Goal: Task Accomplishment & Management: Manage account settings

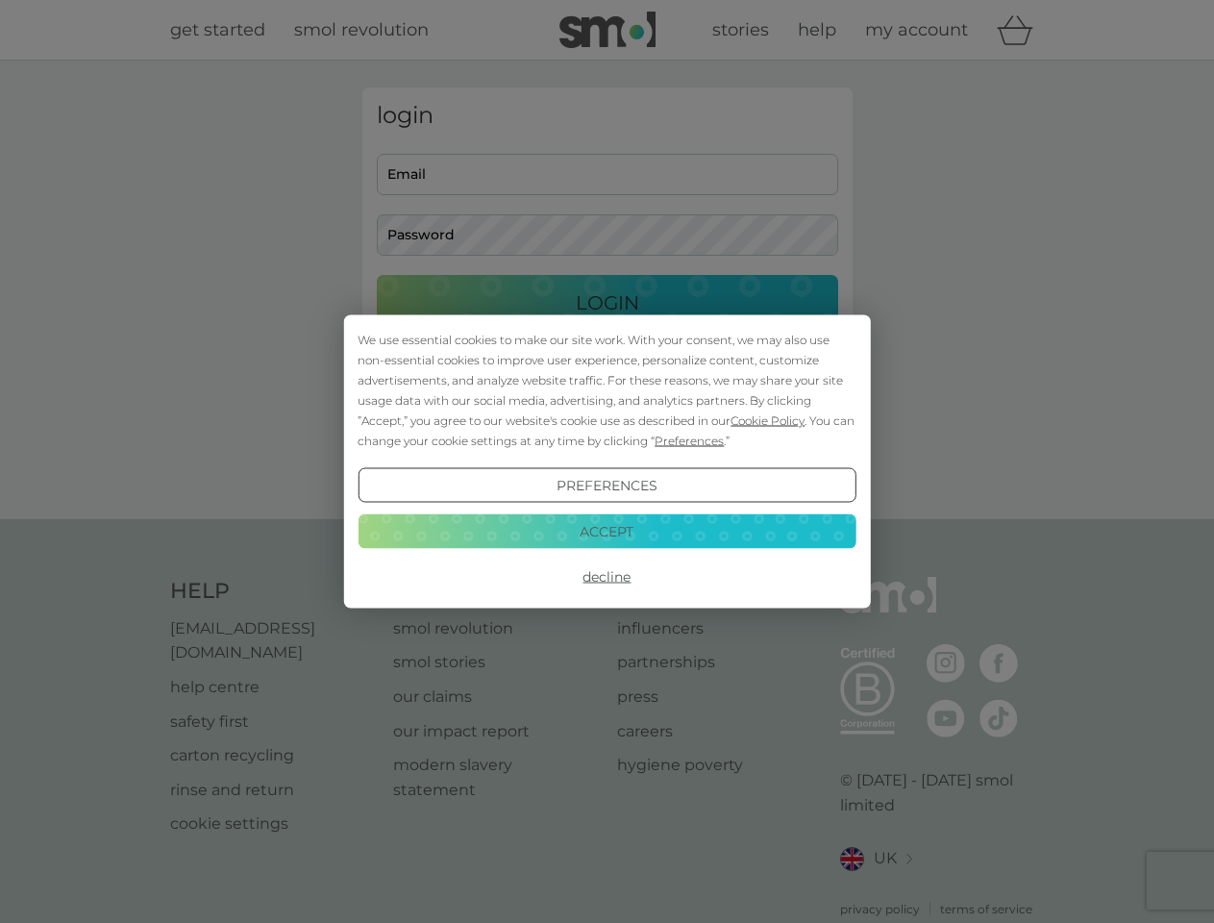
click at [768, 420] on span "Cookie Policy" at bounding box center [768, 420] width 74 height 14
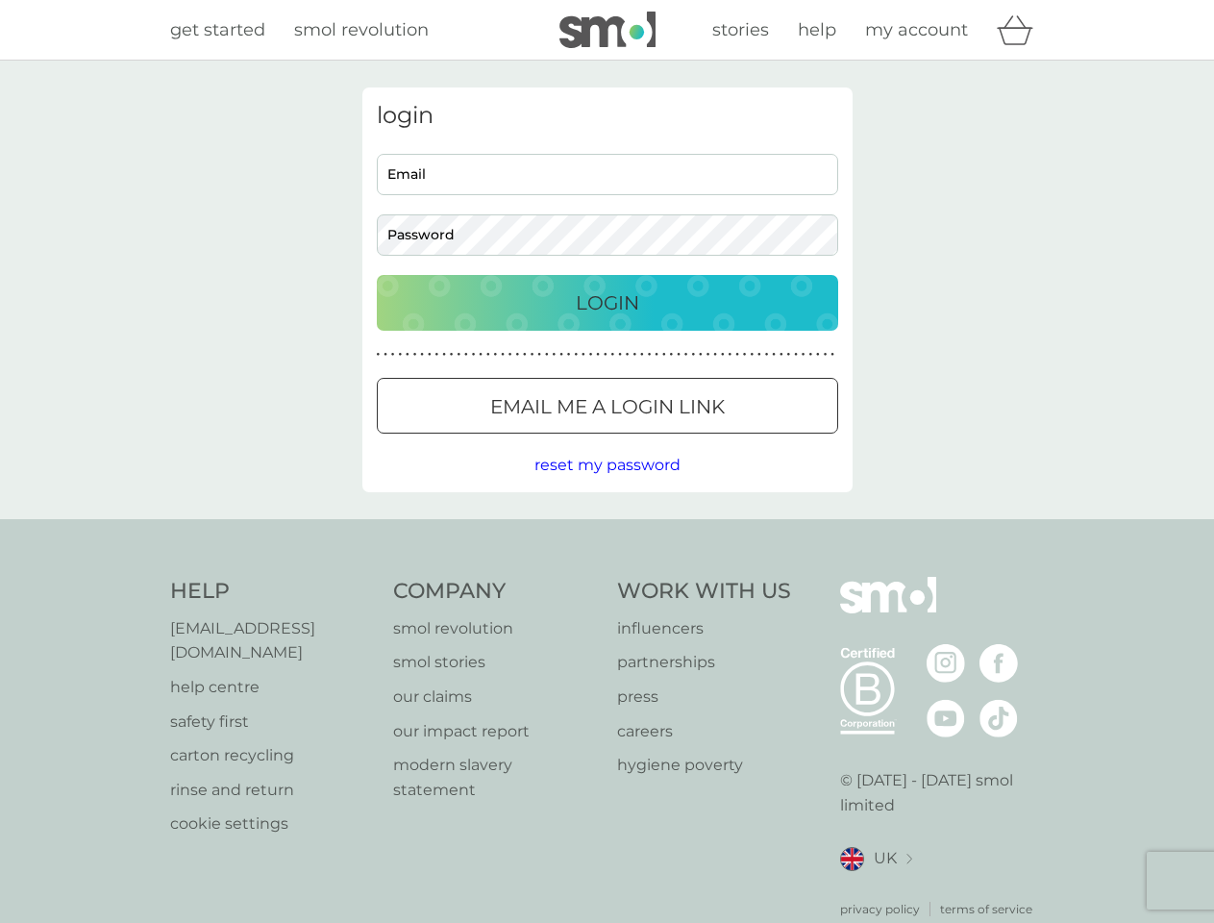
click at [687, 440] on div "login Email Password Login ● ● ● ● ● ● ● ● ● ● ● ● ● ● ● ● ● ● ● ● ● ● ● ● ● ● …" at bounding box center [607, 289] width 490 height 405
click at [607, 485] on div "login Email Password Login ● ● ● ● ● ● ● ● ● ● ● ● ● ● ● ● ● ● ● ● ● ● ● ● ● ● …" at bounding box center [607, 289] width 490 height 405
click at [607, 577] on div "Help [EMAIL_ADDRESS][DOMAIN_NAME] help centre safety first carton recycling rin…" at bounding box center [607, 747] width 875 height 341
click at [607, 531] on div "Help [EMAIL_ADDRESS][DOMAIN_NAME] help centre safety first carton recycling rin…" at bounding box center [607, 747] width 1214 height 457
